Goal: Book appointment/travel/reservation

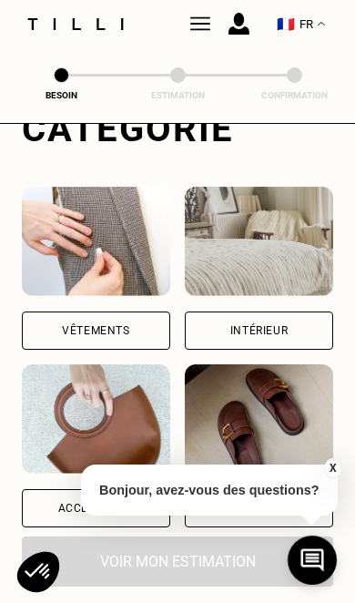
scroll to position [184, 0]
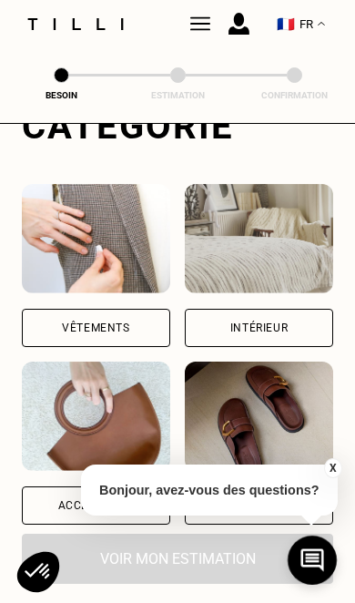
click at [154, 332] on div "Vêtements" at bounding box center [96, 328] width 148 height 38
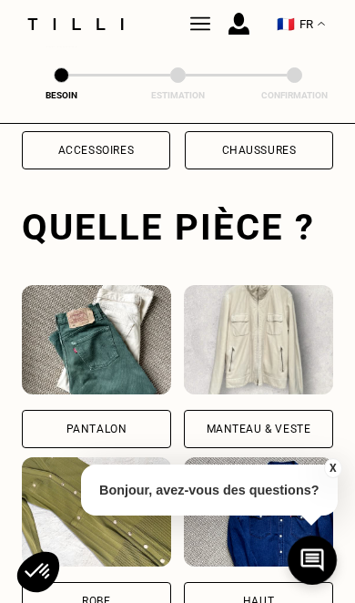
scroll to position [594, 0]
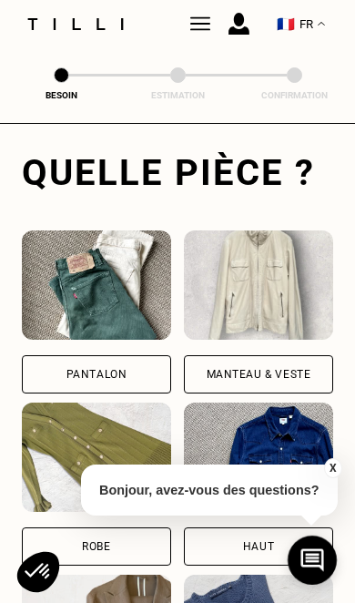
click at [130, 368] on div "Pantalon" at bounding box center [96, 374] width 149 height 38
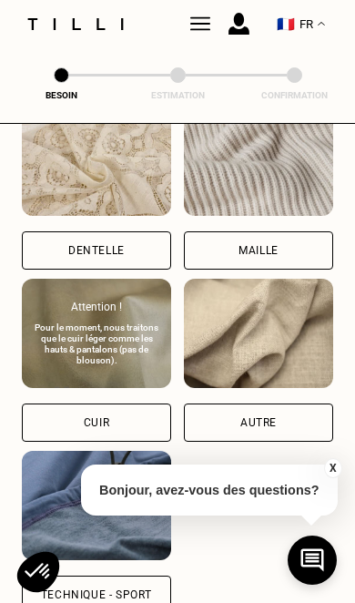
scroll to position [2177, 0]
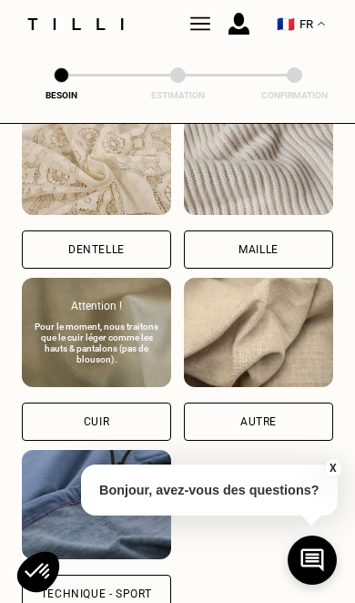
click at [218, 434] on div "Autre" at bounding box center [258, 421] width 149 height 38
select select "FR"
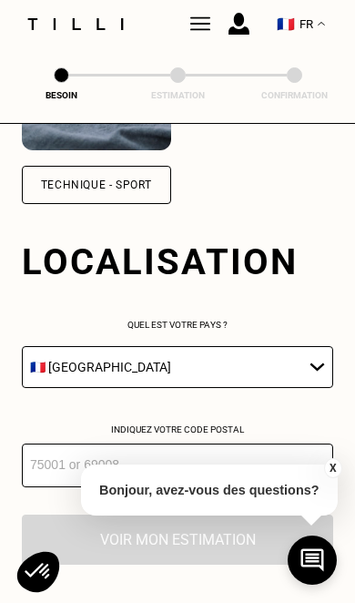
scroll to position [2682, 0]
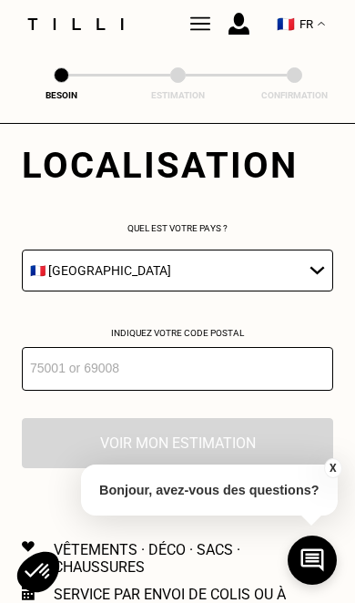
click at [196, 391] on input "number" at bounding box center [177, 369] width 311 height 44
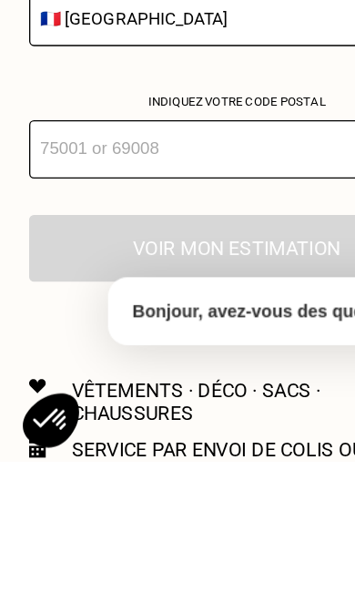
type input "78280"
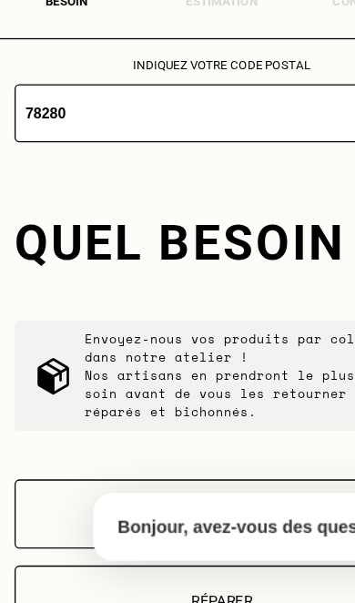
scroll to position [2900, 0]
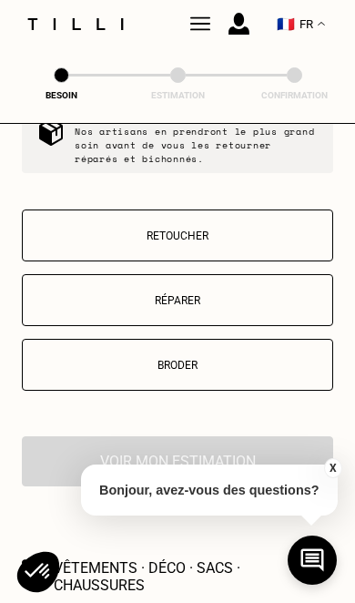
click at [252, 242] on p "Retoucher" at bounding box center [177, 235] width 291 height 13
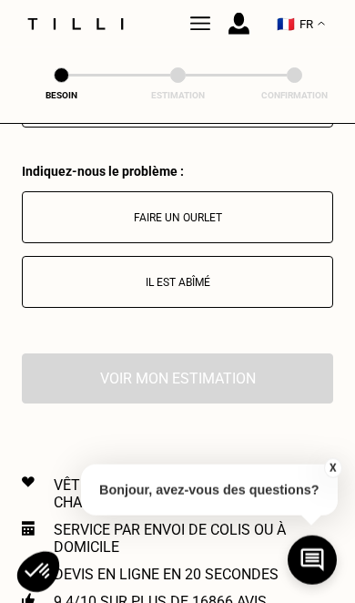
scroll to position [3417, 0]
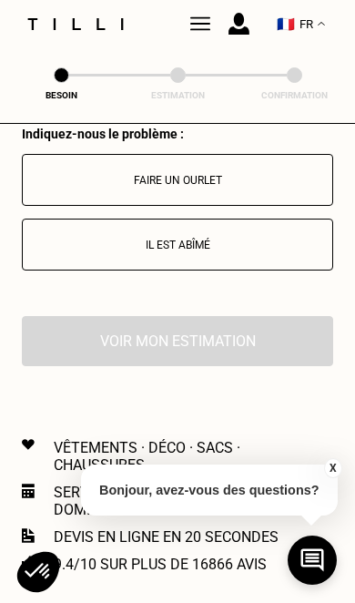
click at [266, 187] on p "Faire un ourlet" at bounding box center [177, 180] width 291 height 13
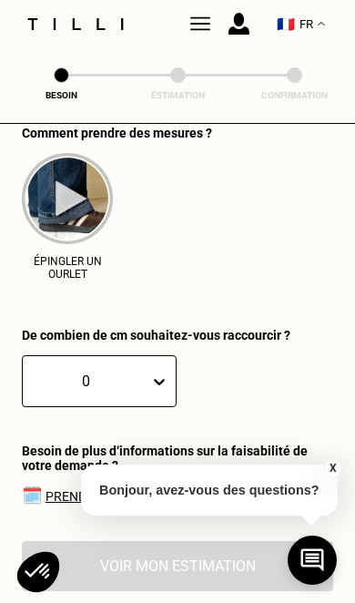
scroll to position [3598, 0]
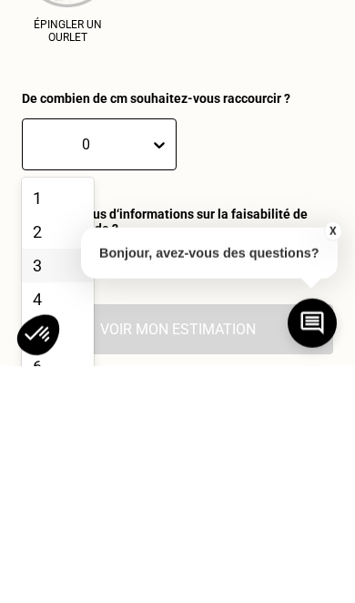
click at [55, 485] on div "3" at bounding box center [58, 502] width 72 height 34
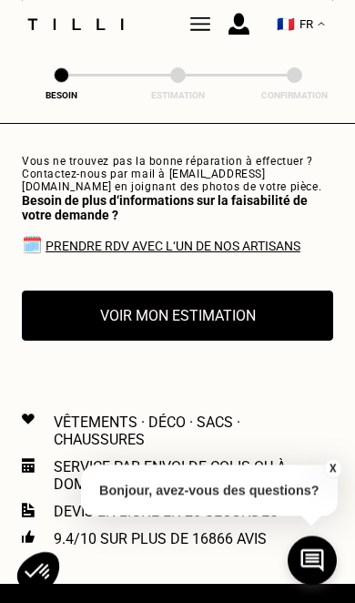
scroll to position [4100, 0]
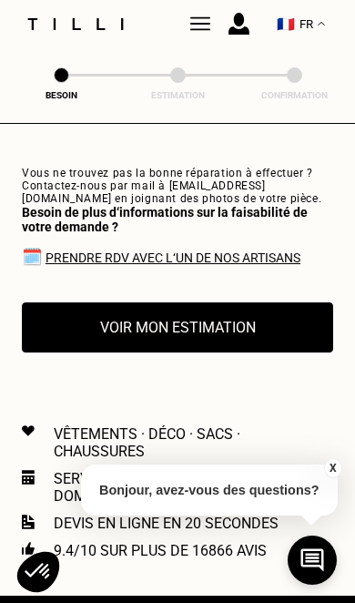
click at [198, 352] on button "Voir mon estimation" at bounding box center [177, 327] width 311 height 50
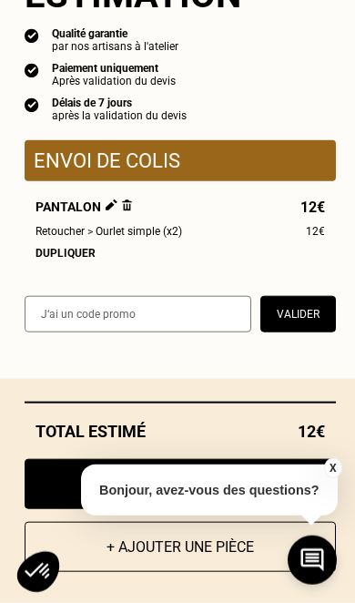
scroll to position [4836, 0]
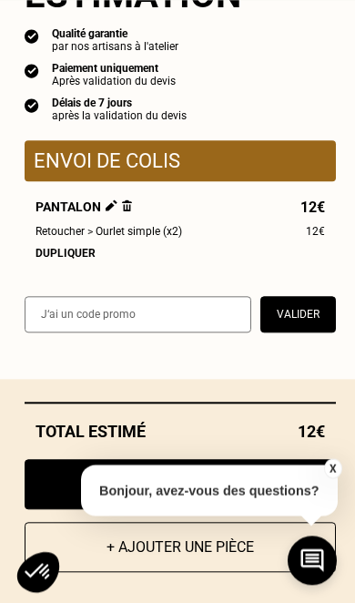
click at [324, 515] on p "Bonjour, avez-vous des questions?" at bounding box center [209, 489] width 257 height 51
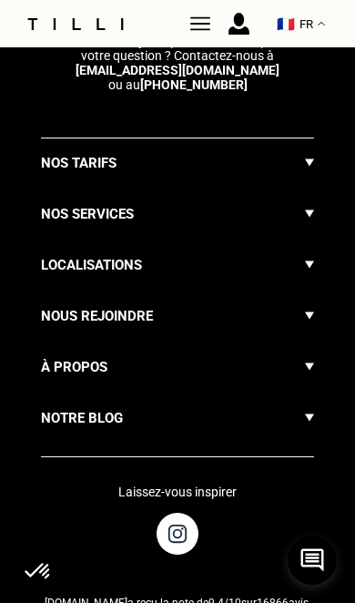
click at [308, 276] on img at bounding box center [309, 265] width 9 height 22
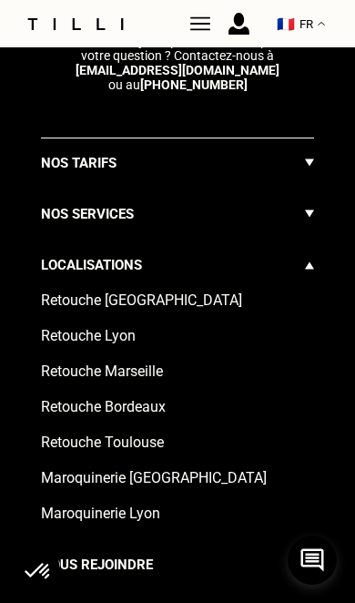
click at [308, 276] on img at bounding box center [309, 265] width 9 height 22
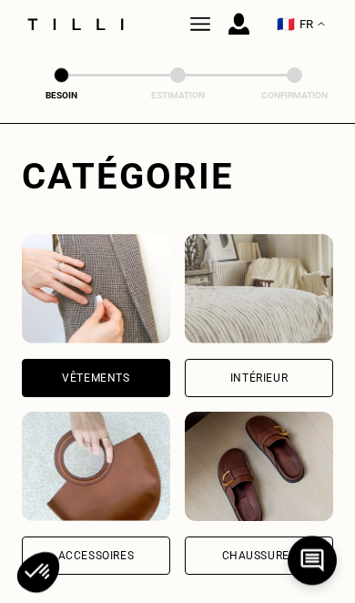
scroll to position [0, 0]
